Goal: Information Seeking & Learning: Learn about a topic

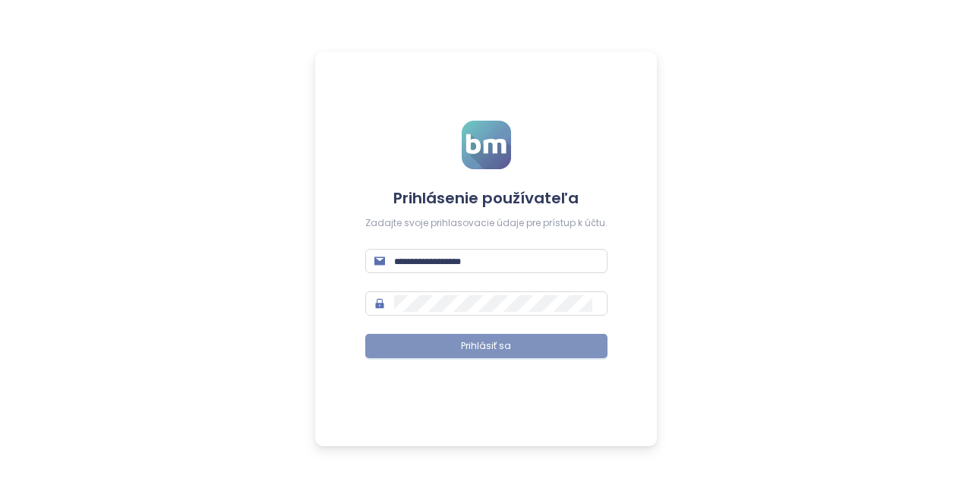
type input "**********"
click at [536, 347] on button "Prihlásiť sa" at bounding box center [486, 346] width 242 height 24
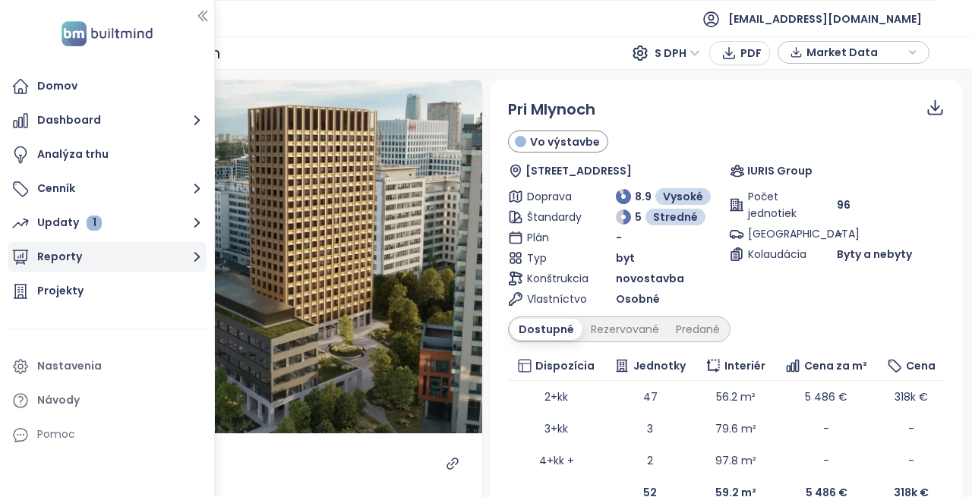
click at [68, 248] on button "Reporty" at bounding box center [107, 257] width 199 height 30
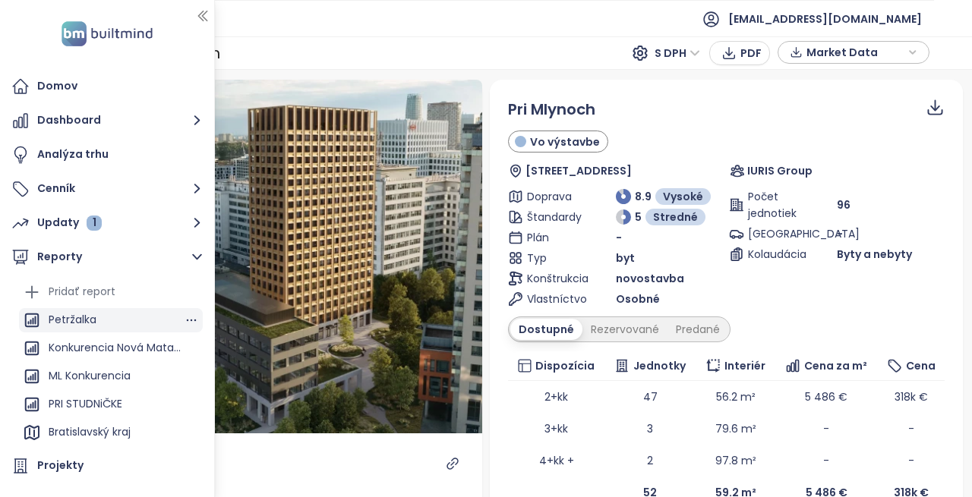
click at [90, 317] on div "Petržalka" at bounding box center [73, 319] width 48 height 19
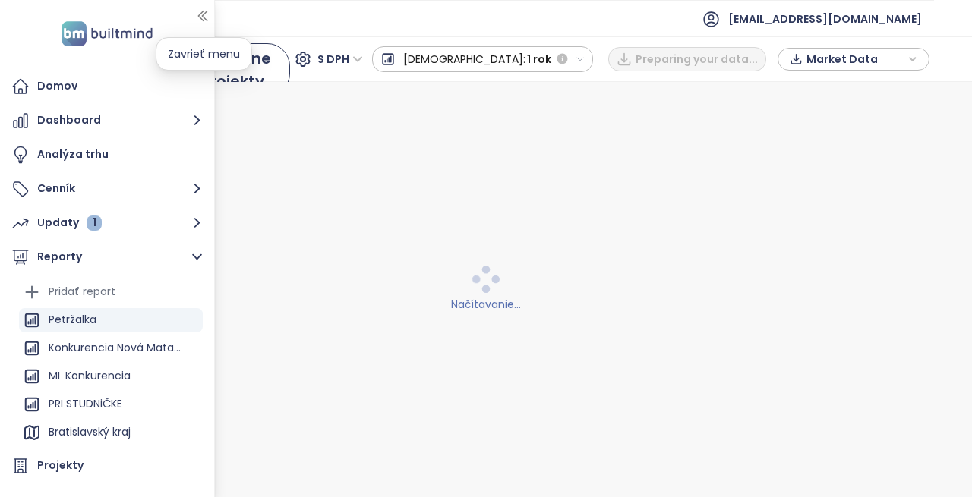
click at [208, 8] on icon "button" at bounding box center [202, 15] width 15 height 15
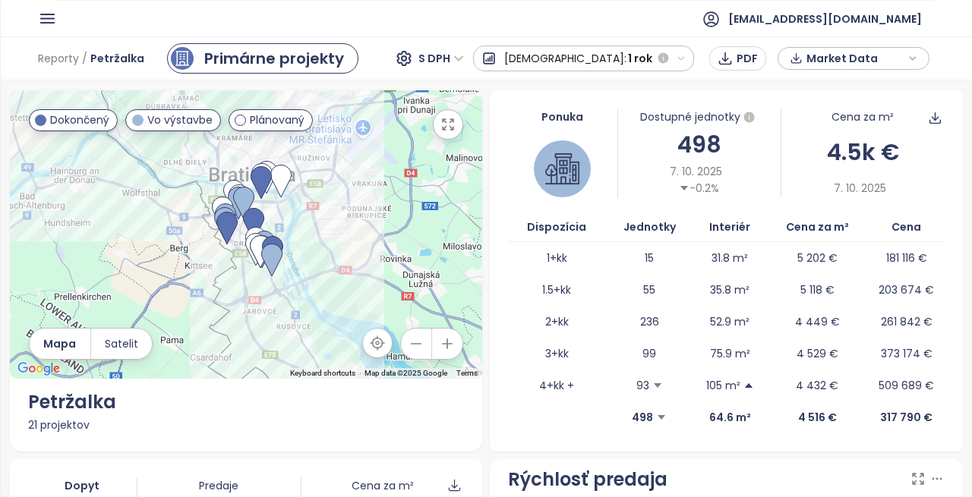
click at [588, 49] on div "Predaj: 1 rok" at bounding box center [584, 58] width 176 height 27
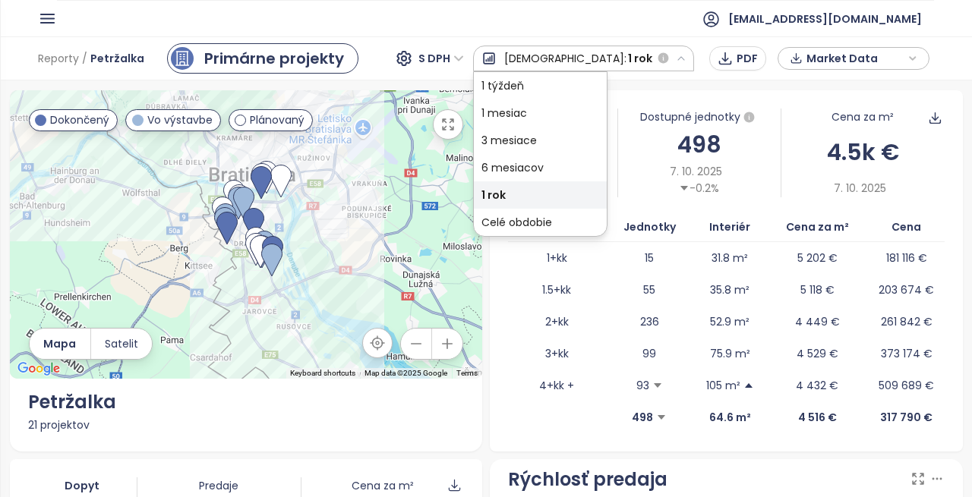
click at [950, 206] on div "Ponuka Dostupné jednotky 498 7. 10. 2025 -0.2% Cena za m² 4.5k € 7. 10. 2025 Di…" at bounding box center [726, 270] width 480 height 361
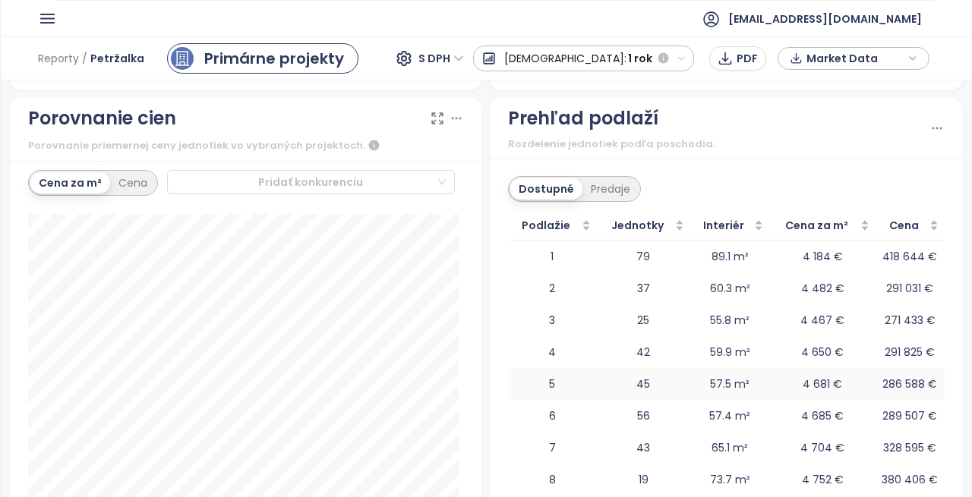
scroll to position [1822, 0]
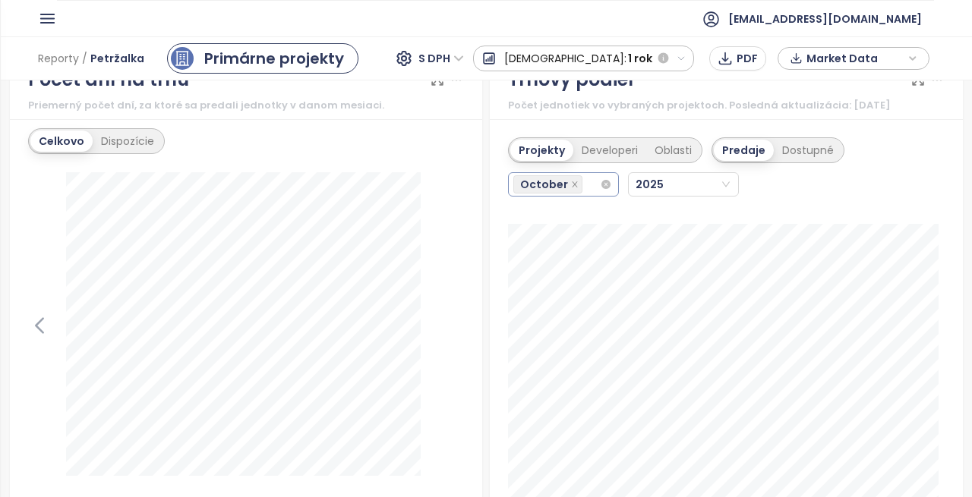
click at [595, 188] on div "October" at bounding box center [563, 184] width 111 height 24
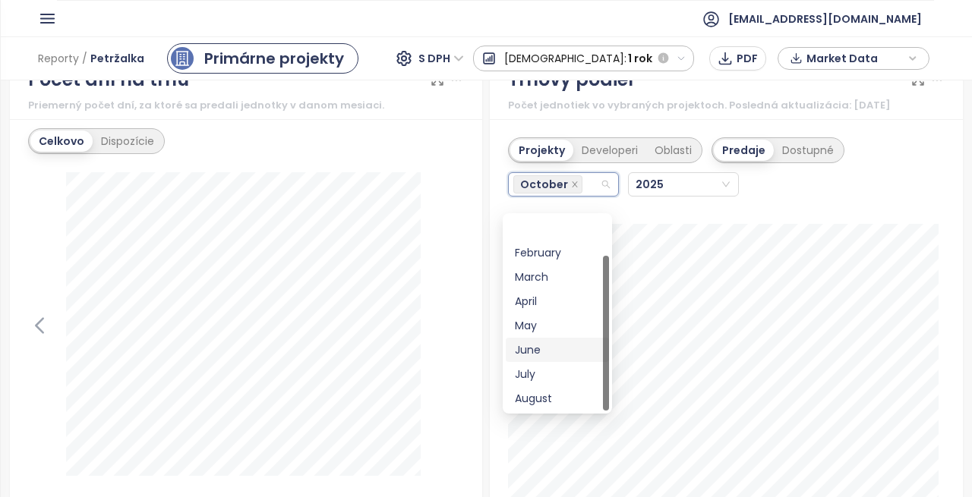
scroll to position [49, 0]
click at [552, 373] on div "September" at bounding box center [557, 374] width 85 height 17
click at [552, 334] on div "July" at bounding box center [557, 325] width 85 height 17
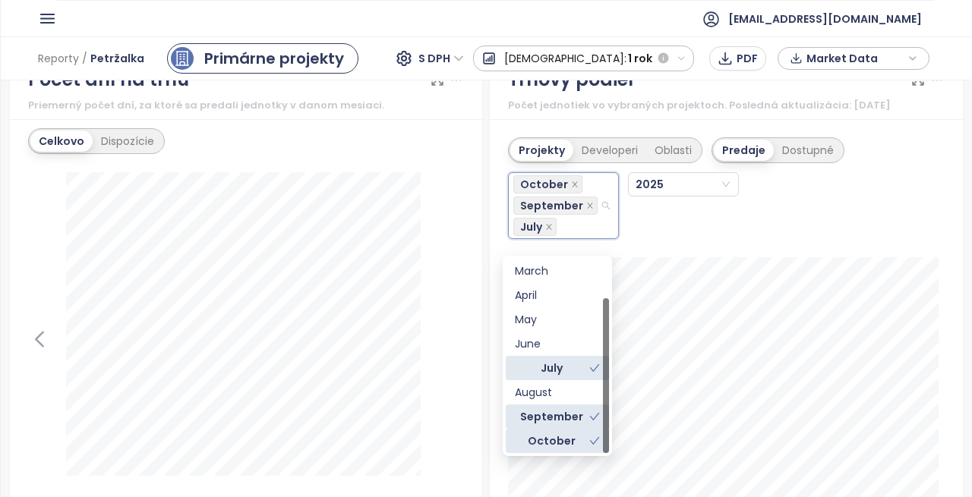
click at [592, 367] on icon "check" at bounding box center [594, 368] width 11 height 11
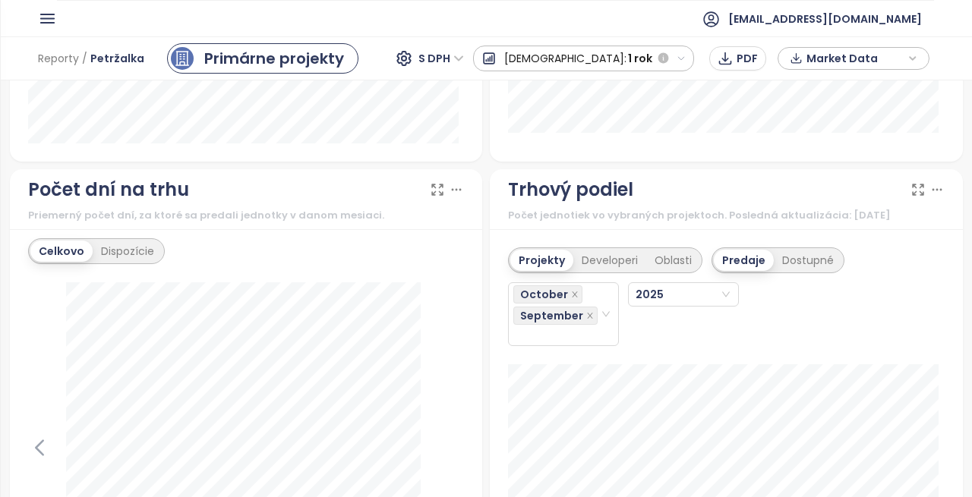
scroll to position [1670, 0]
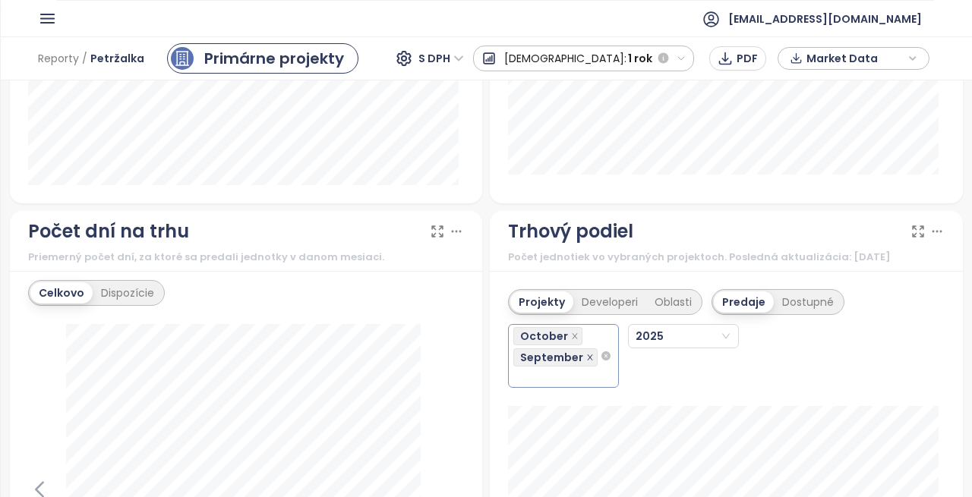
click at [586, 361] on icon "close" at bounding box center [590, 358] width 8 height 8
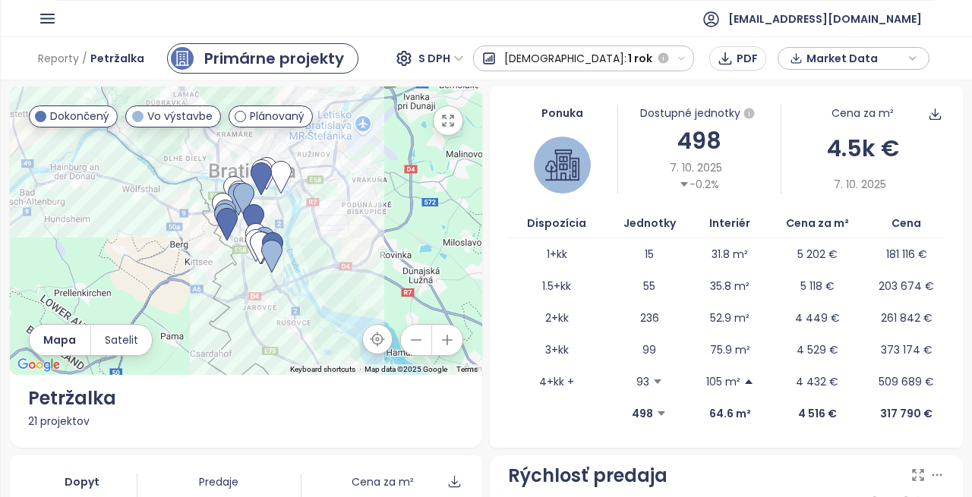
scroll to position [0, 0]
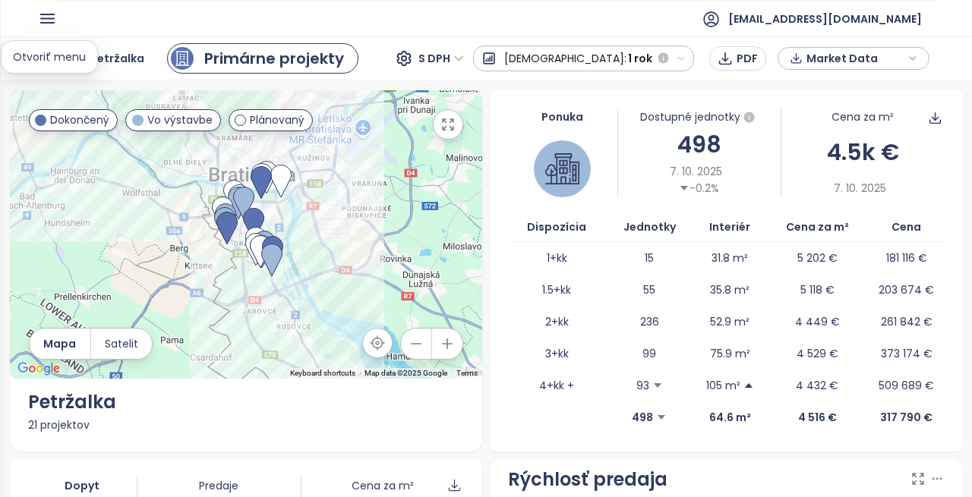
click at [43, 13] on icon "button" at bounding box center [47, 18] width 19 height 19
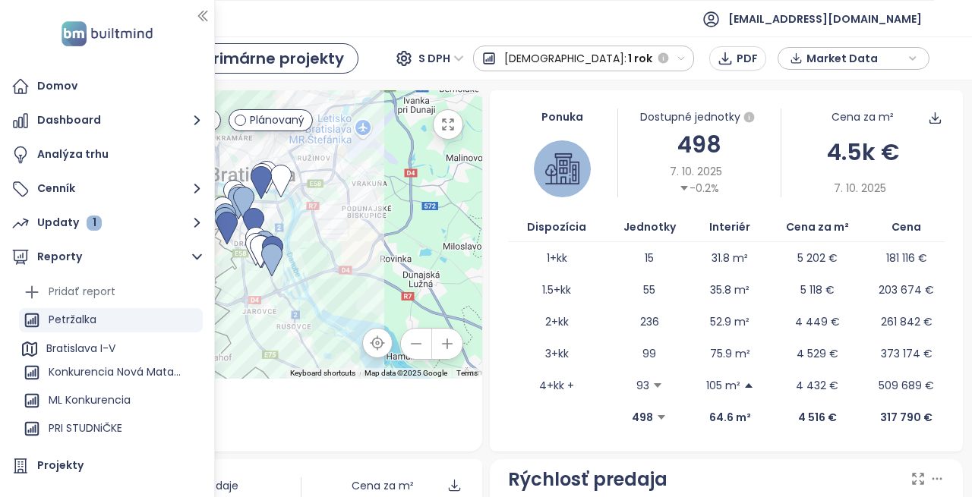
drag, startPoint x: 77, startPoint y: 307, endPoint x: 75, endPoint y: 343, distance: 36.5
click at [75, 343] on ul "Pridať report Petržalka Konkurencia Nová Matadorka ML Konkurencia PRI STUDNiČKE…" at bounding box center [111, 434] width 184 height 309
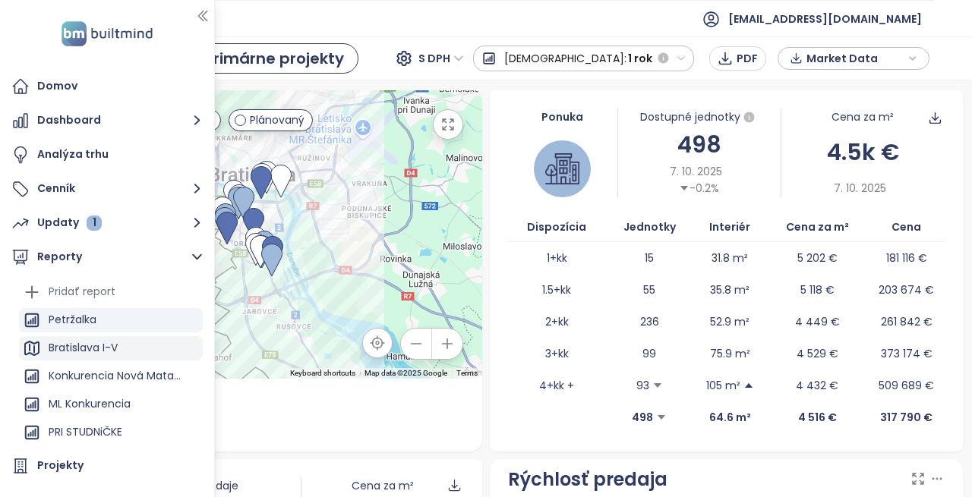
click at [96, 345] on div "Bratislava I-V" at bounding box center [83, 348] width 69 height 19
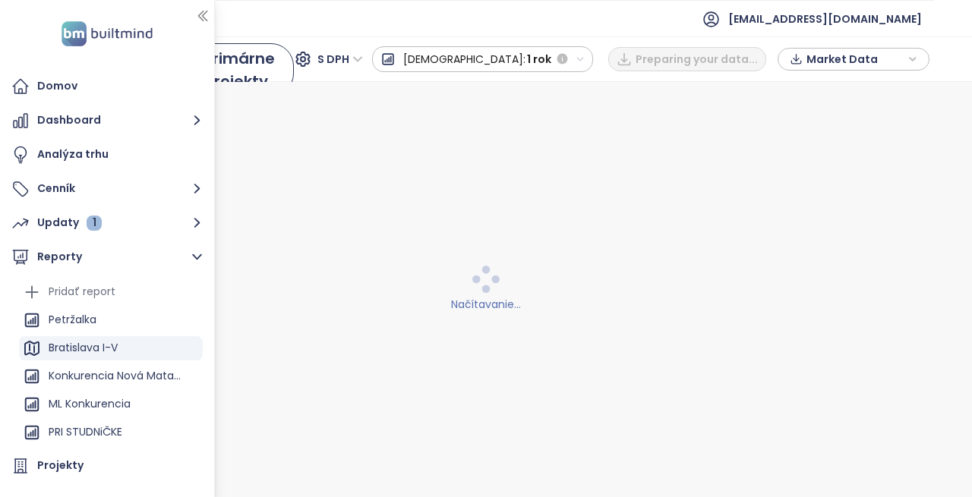
click at [96, 345] on div "Bratislava I-V" at bounding box center [83, 348] width 69 height 19
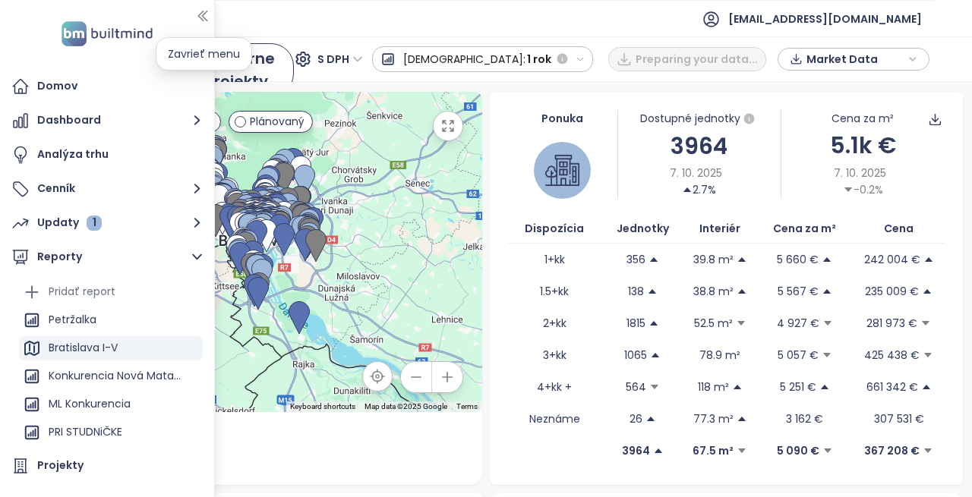
click at [202, 14] on icon "button" at bounding box center [202, 15] width 15 height 15
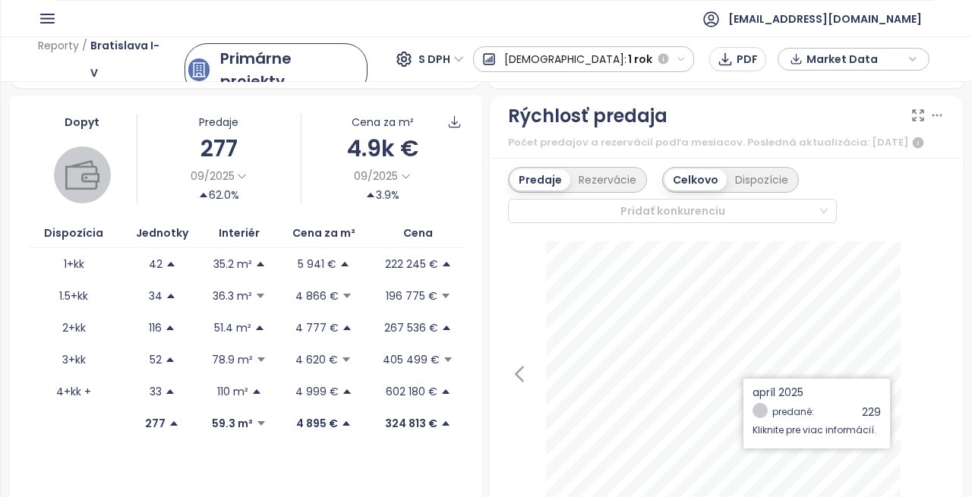
scroll to position [320, 0]
